Goal: Task Accomplishment & Management: Manage account settings

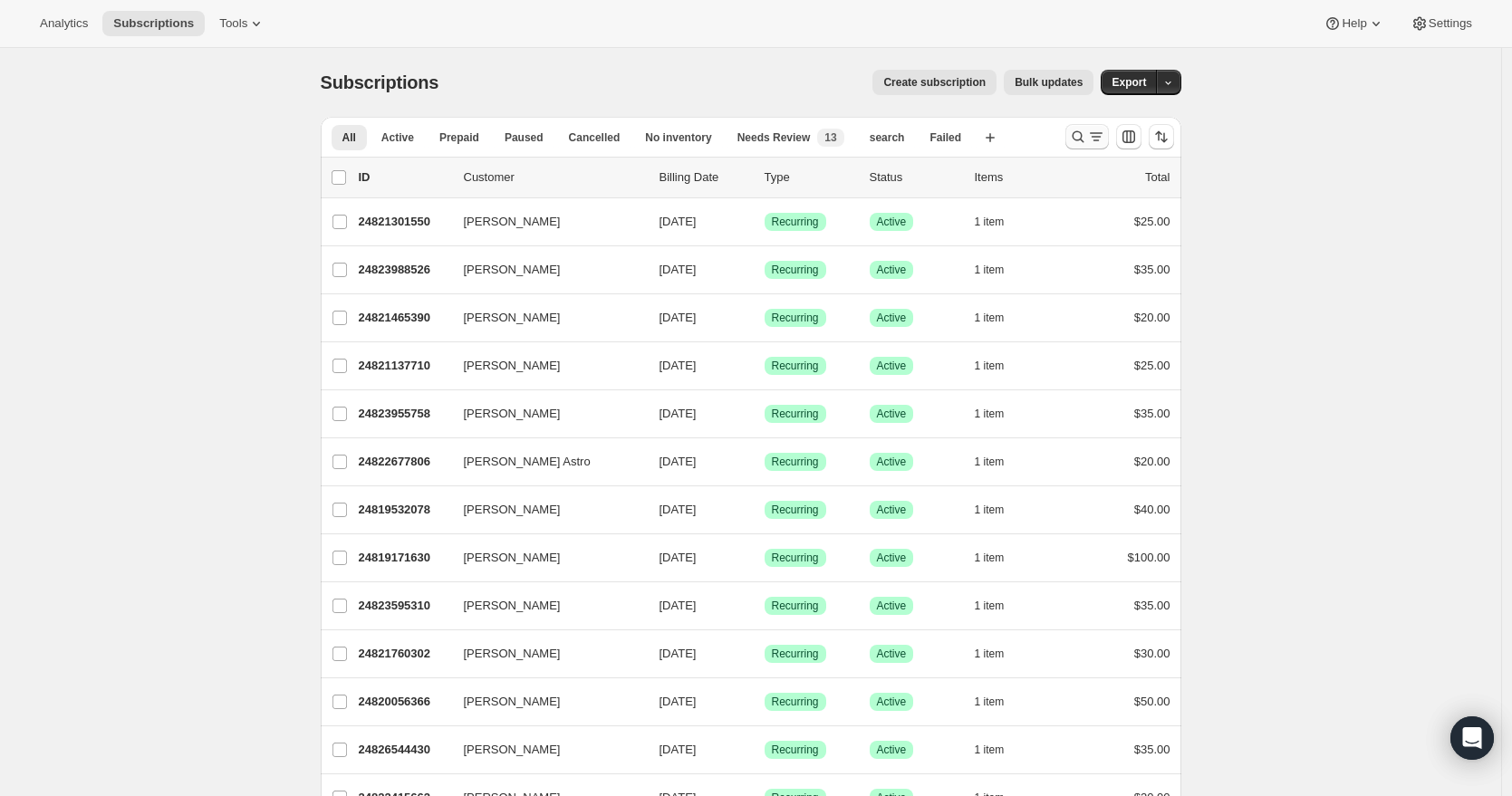
click at [1080, 132] on icon "Search and filter results" at bounding box center [1077, 136] width 12 height 12
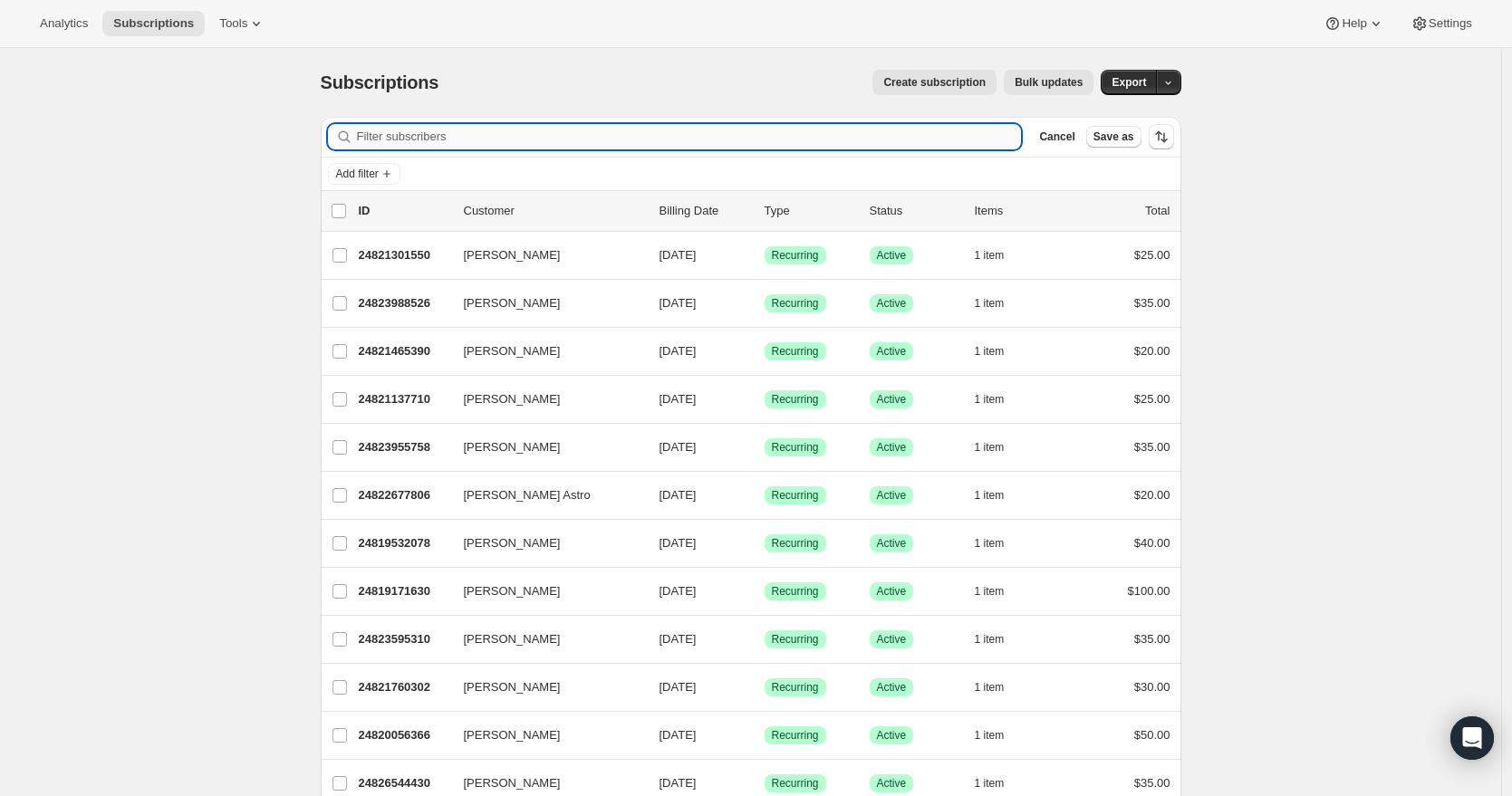
click at [414, 141] on input "Filter subscribers" at bounding box center [689, 137] width 664 height 26
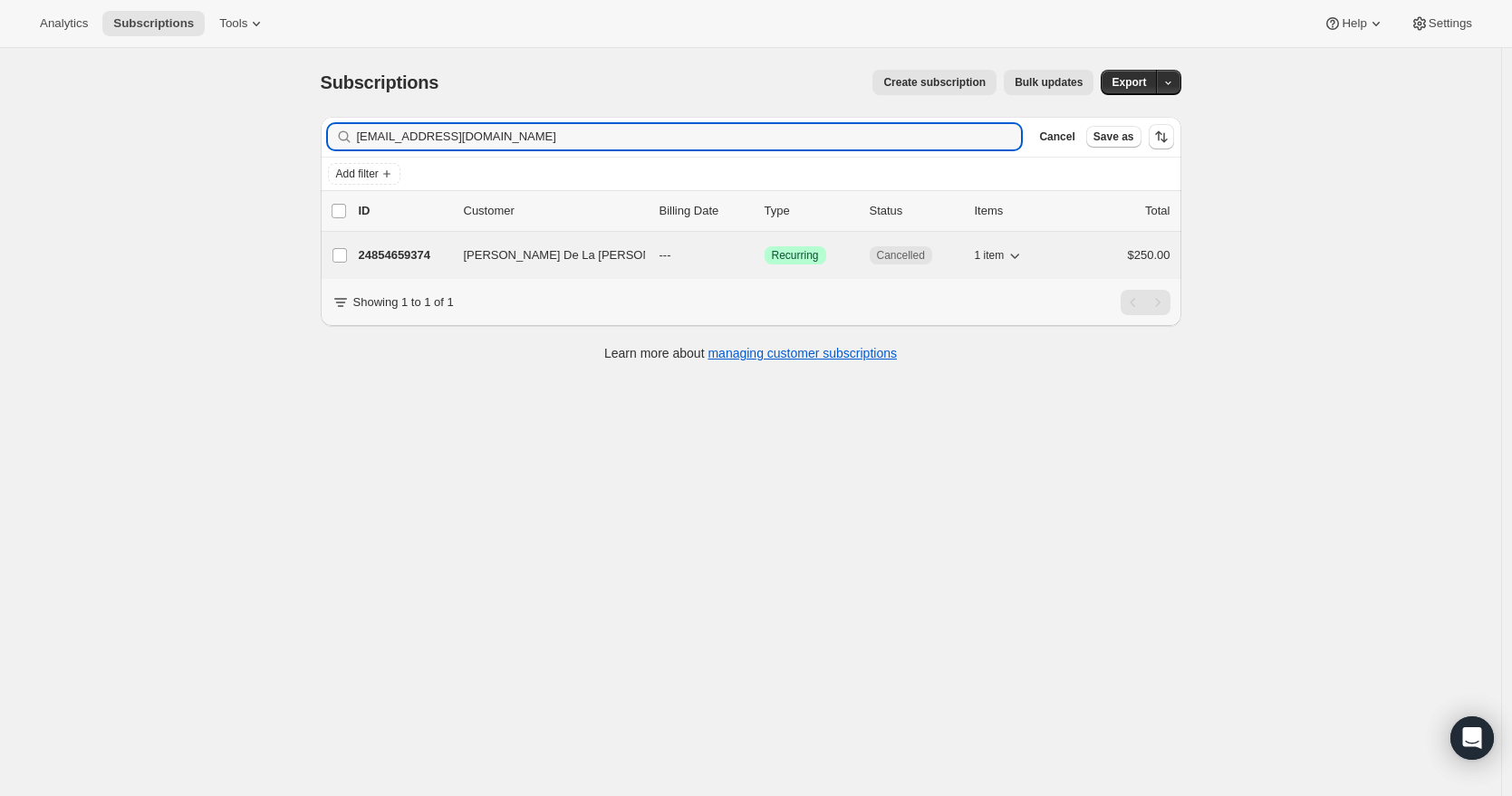
type input "[EMAIL_ADDRESS][DOMAIN_NAME]"
click at [446, 260] on p "24854659374" at bounding box center [404, 255] width 91 height 18
